Goal: Information Seeking & Learning: Understand process/instructions

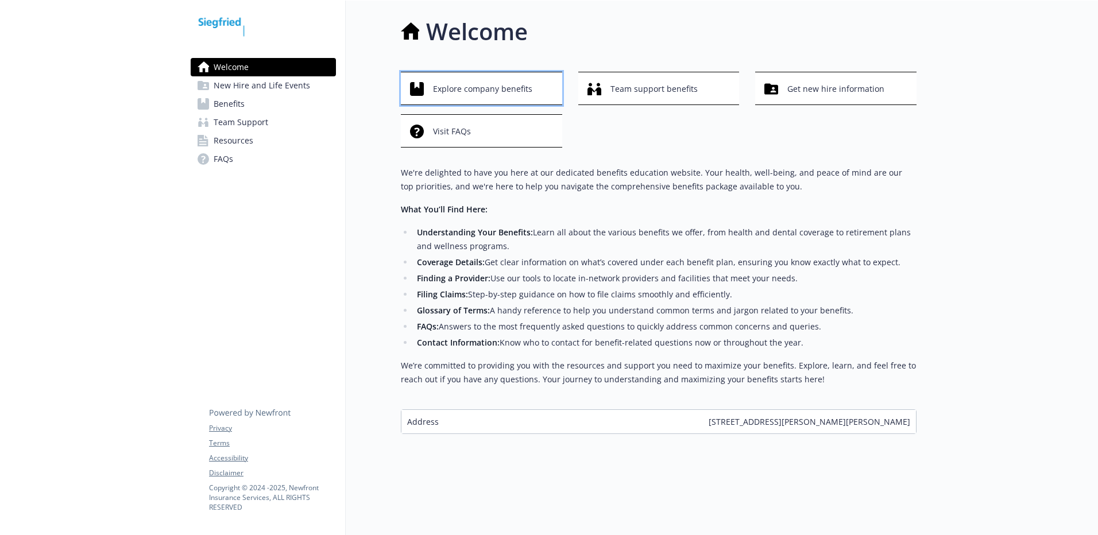
click at [480, 93] on span "Explore company benefits" at bounding box center [482, 89] width 99 height 22
click at [884, 78] on div "Get new hire information" at bounding box center [837, 89] width 146 height 22
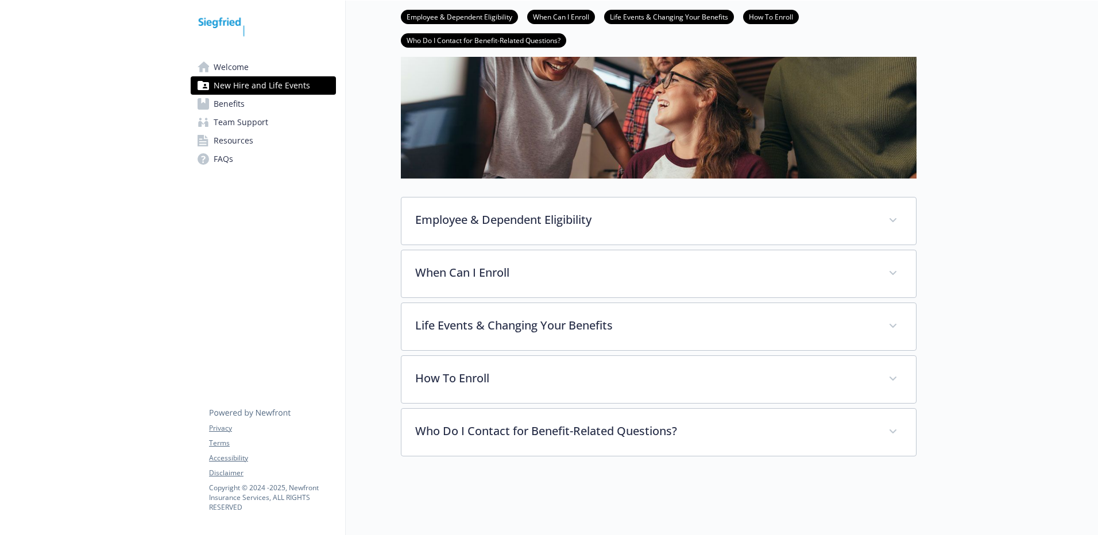
scroll to position [162, 0]
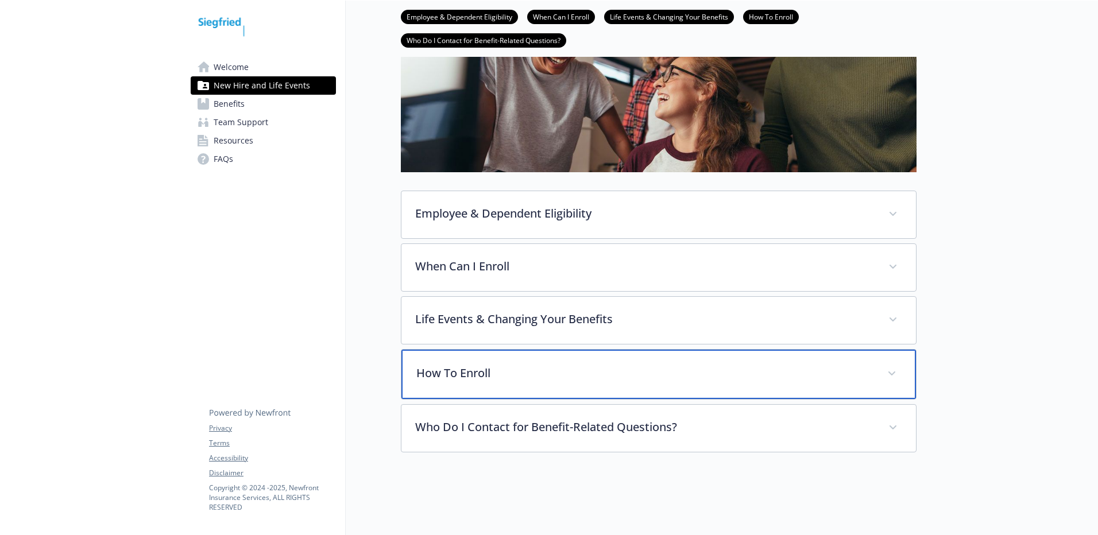
click at [463, 357] on div "How To Enroll" at bounding box center [658, 374] width 515 height 49
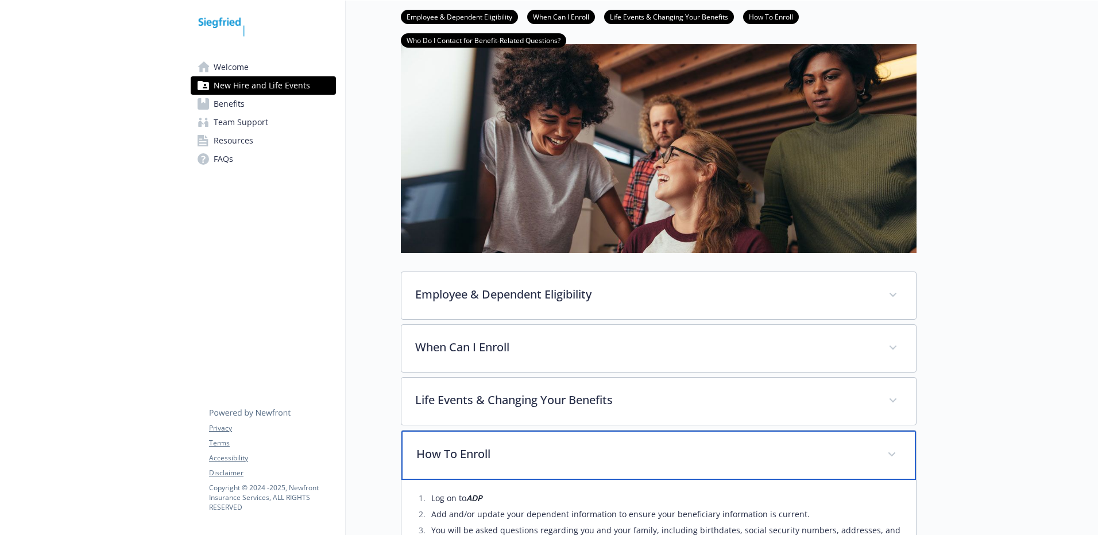
scroll to position [0, 0]
